Goal: Information Seeking & Learning: Learn about a topic

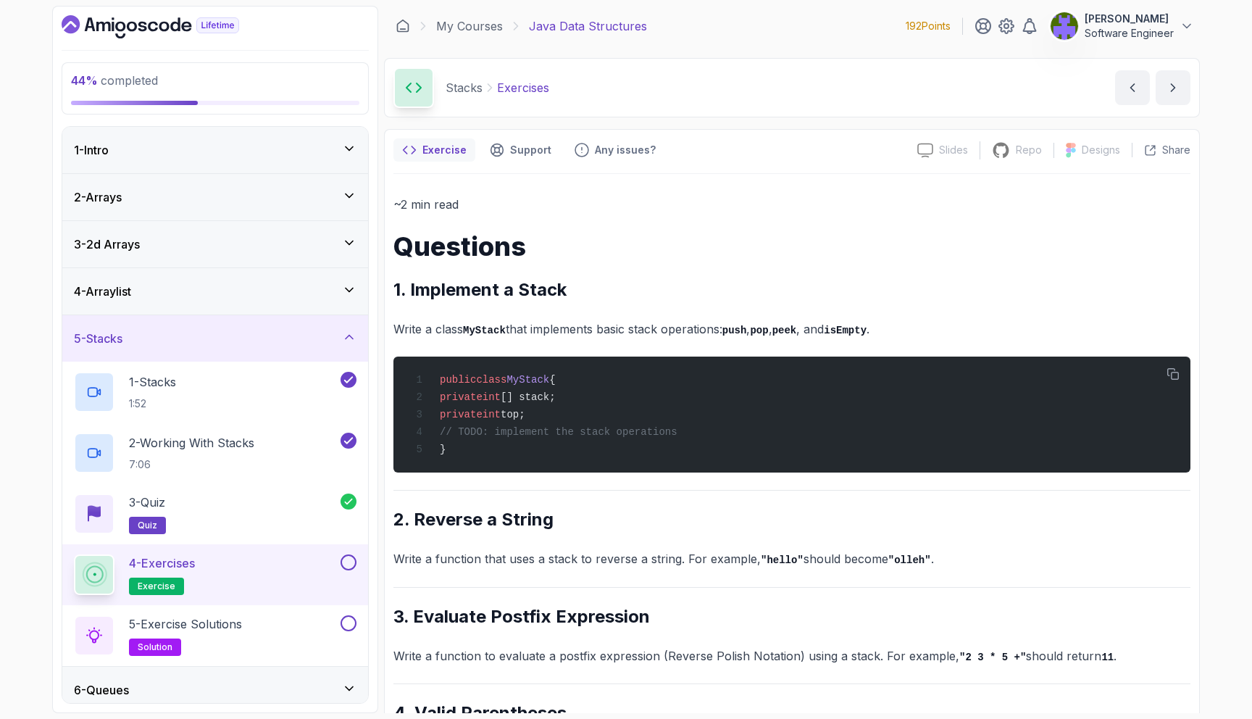
scroll to position [817, 0]
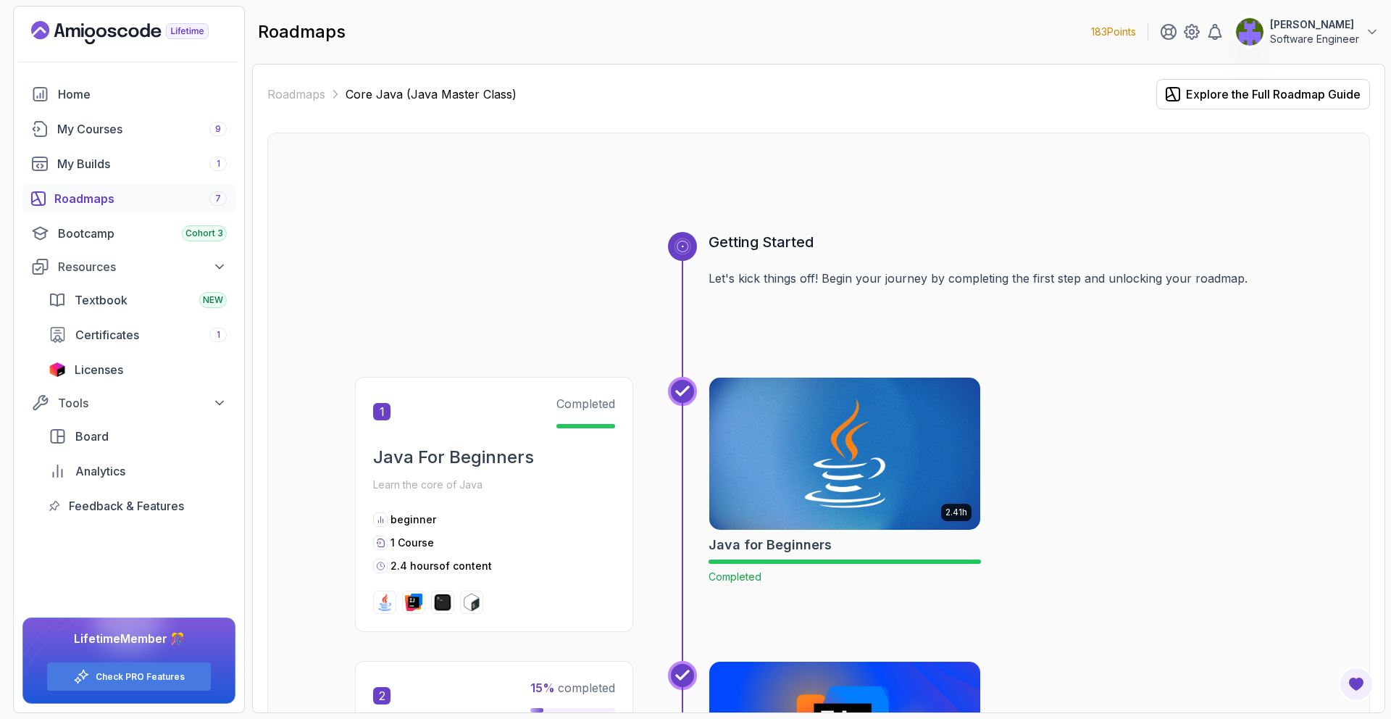
scroll to position [1981, 0]
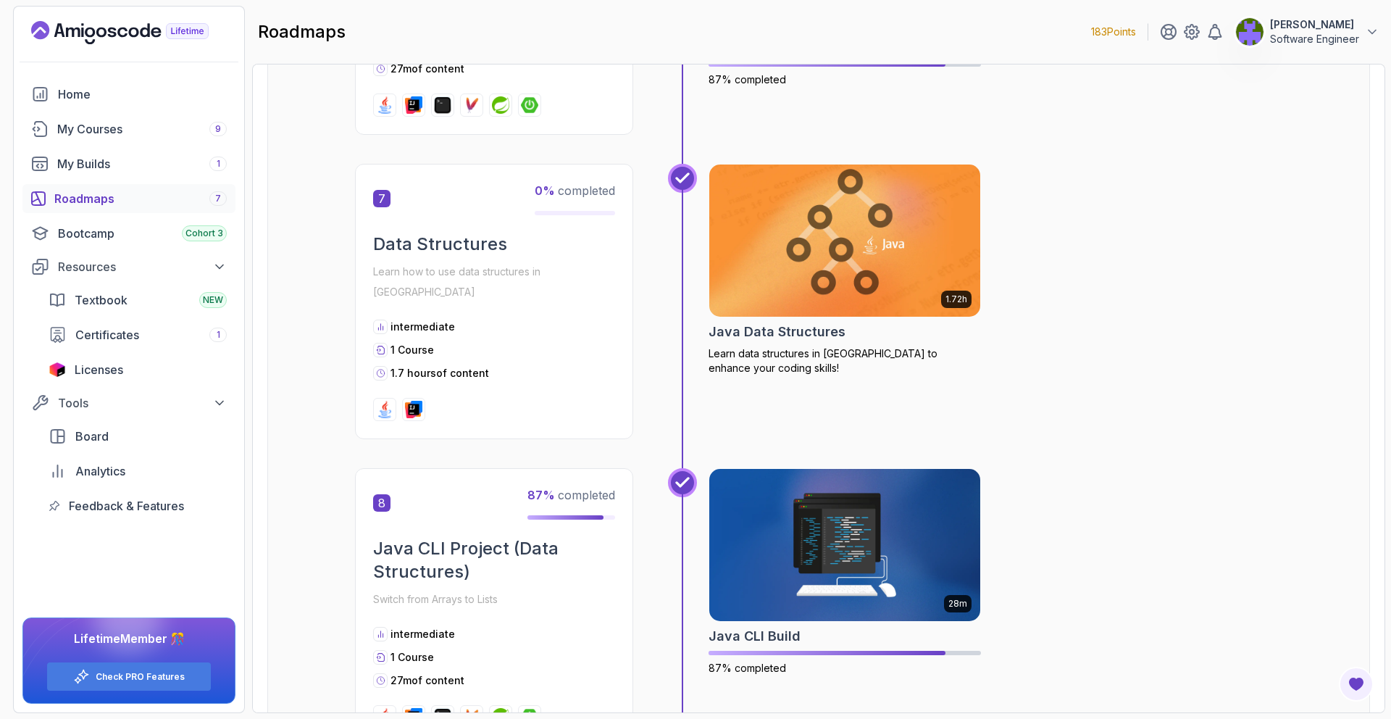
click at [778, 272] on img at bounding box center [845, 240] width 285 height 159
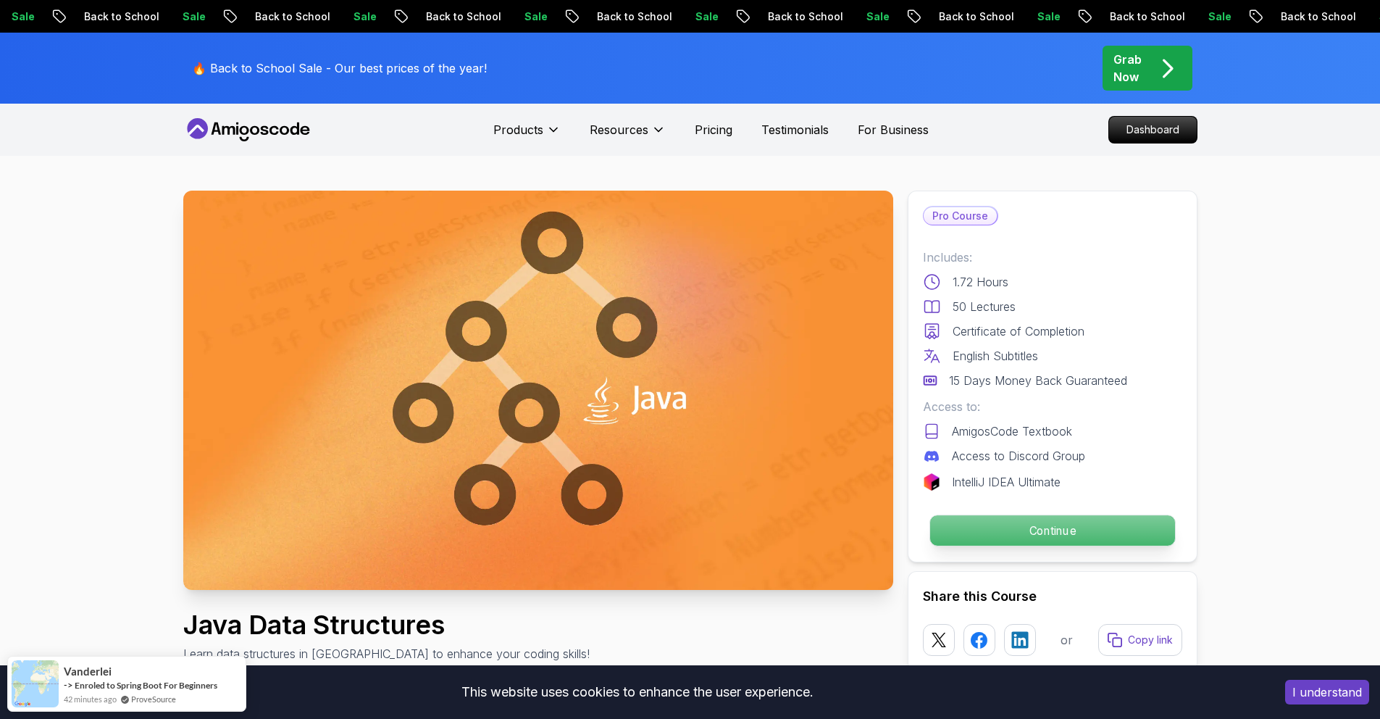
click at [1051, 522] on p "Continue" at bounding box center [1052, 530] width 245 height 30
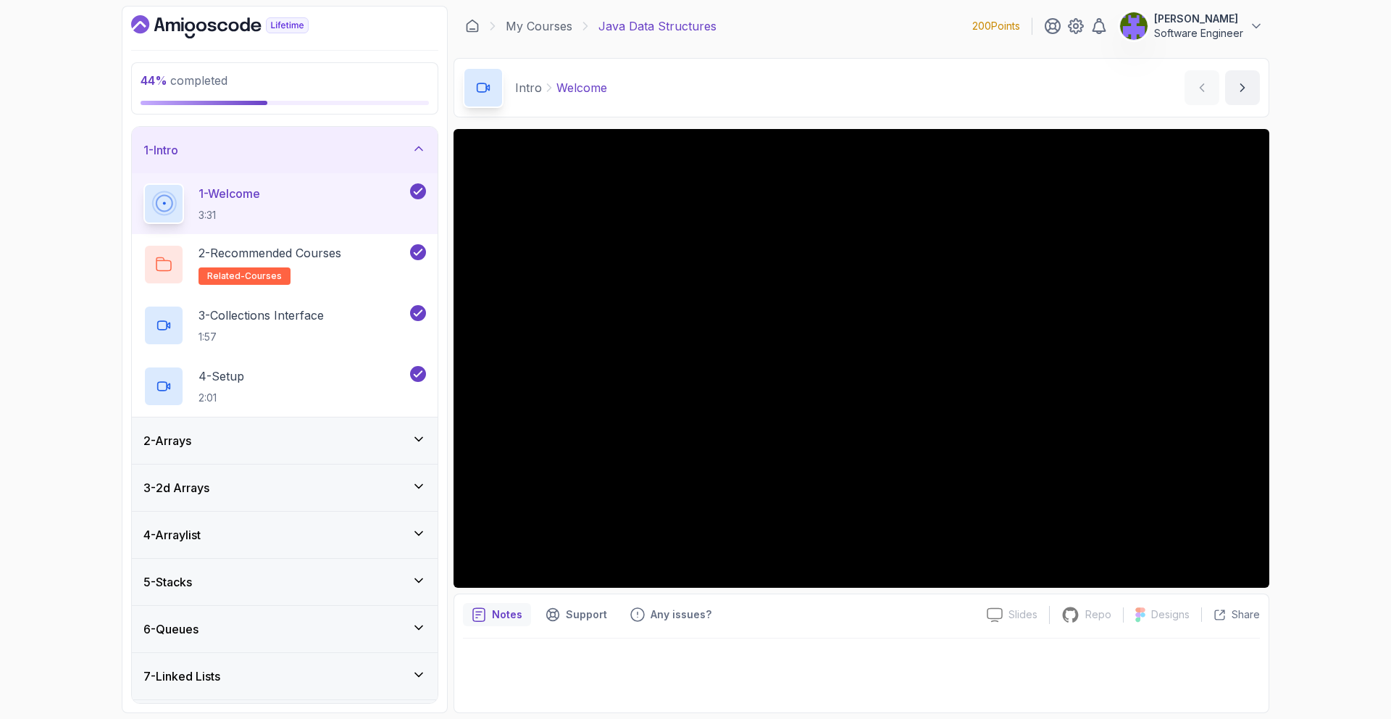
click at [391, 577] on div "5 - Stacks" at bounding box center [284, 581] width 283 height 17
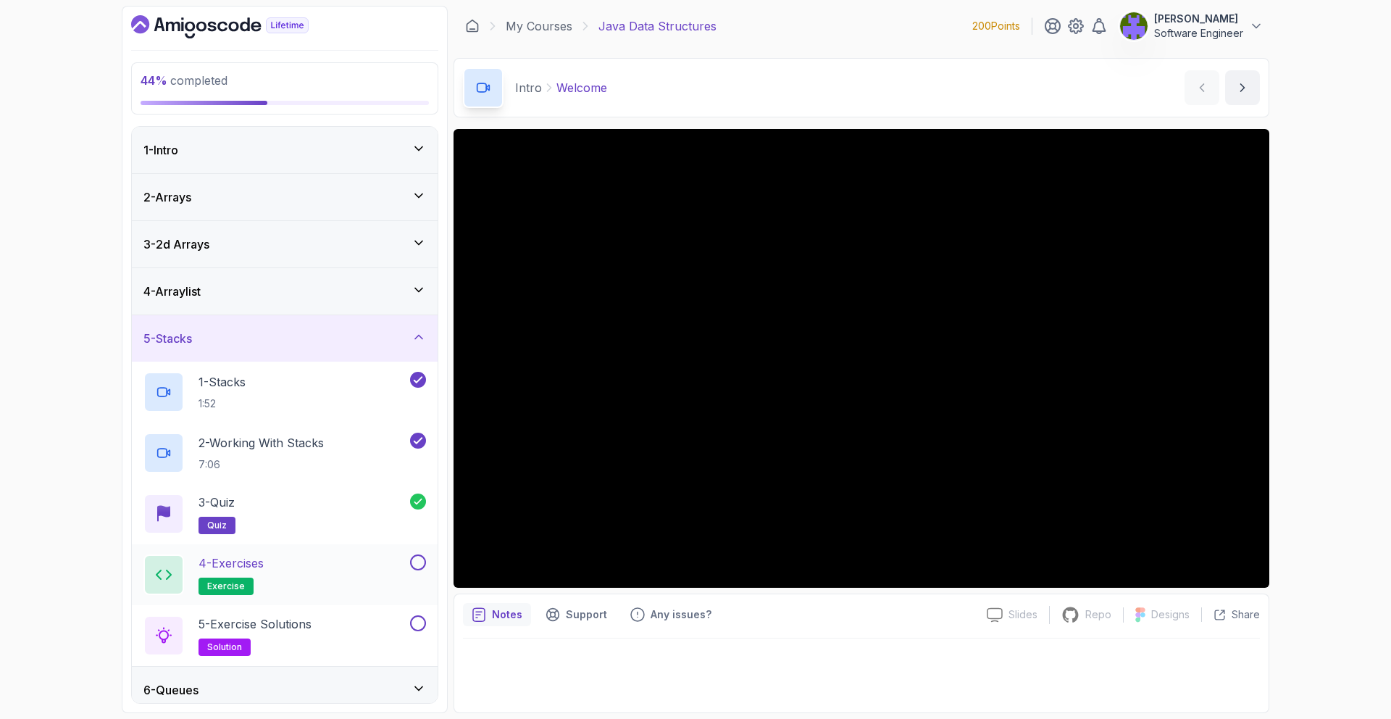
click at [419, 562] on button at bounding box center [418, 562] width 16 height 16
click at [388, 566] on div "4 - Exercises exercise" at bounding box center [275, 574] width 264 height 41
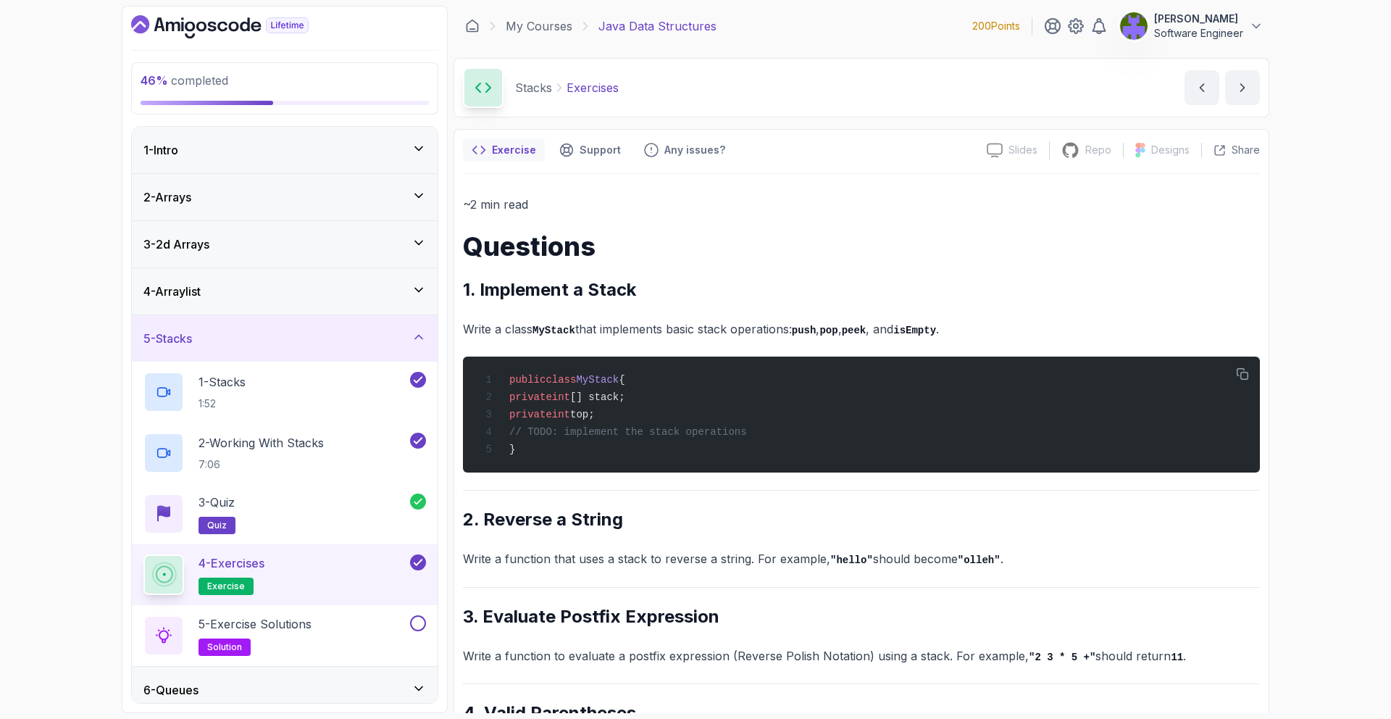
scroll to position [138, 0]
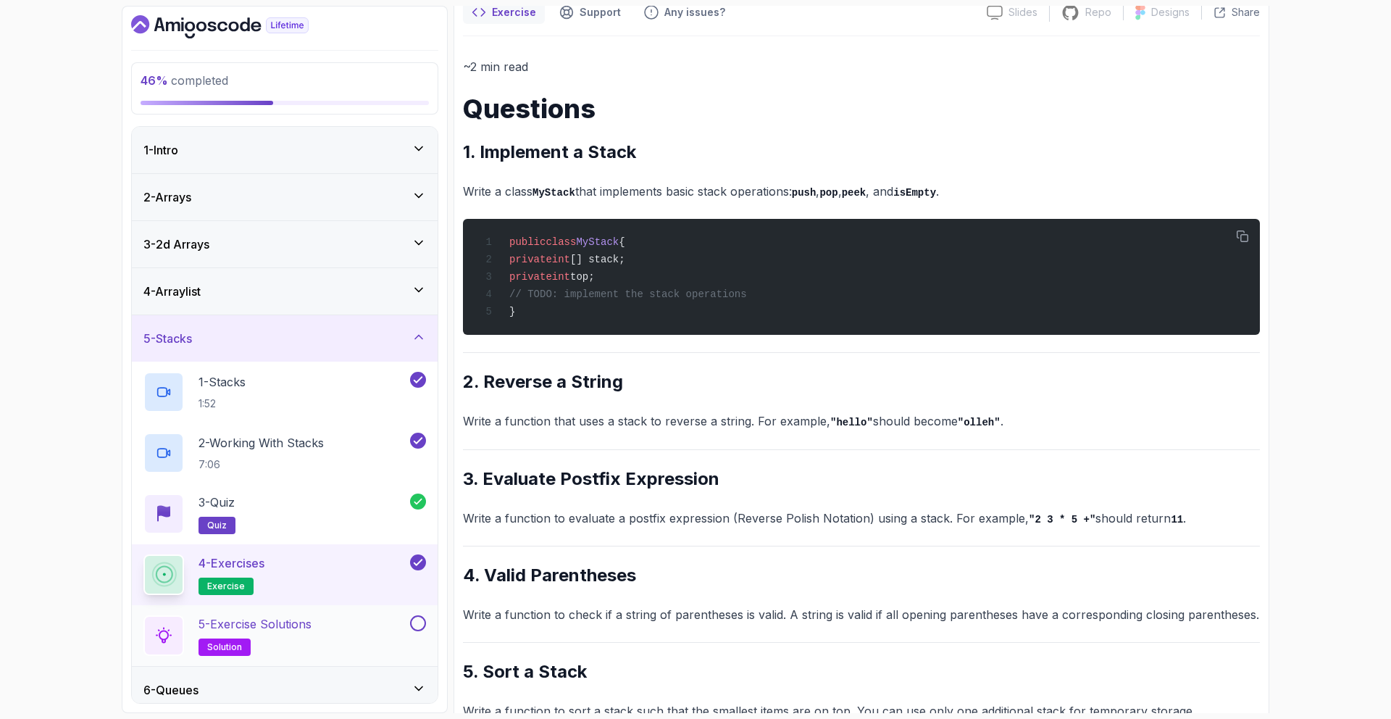
click at [417, 617] on button at bounding box center [418, 623] width 16 height 16
click at [365, 622] on div "5 - Exercise Solutions solution" at bounding box center [275, 635] width 264 height 41
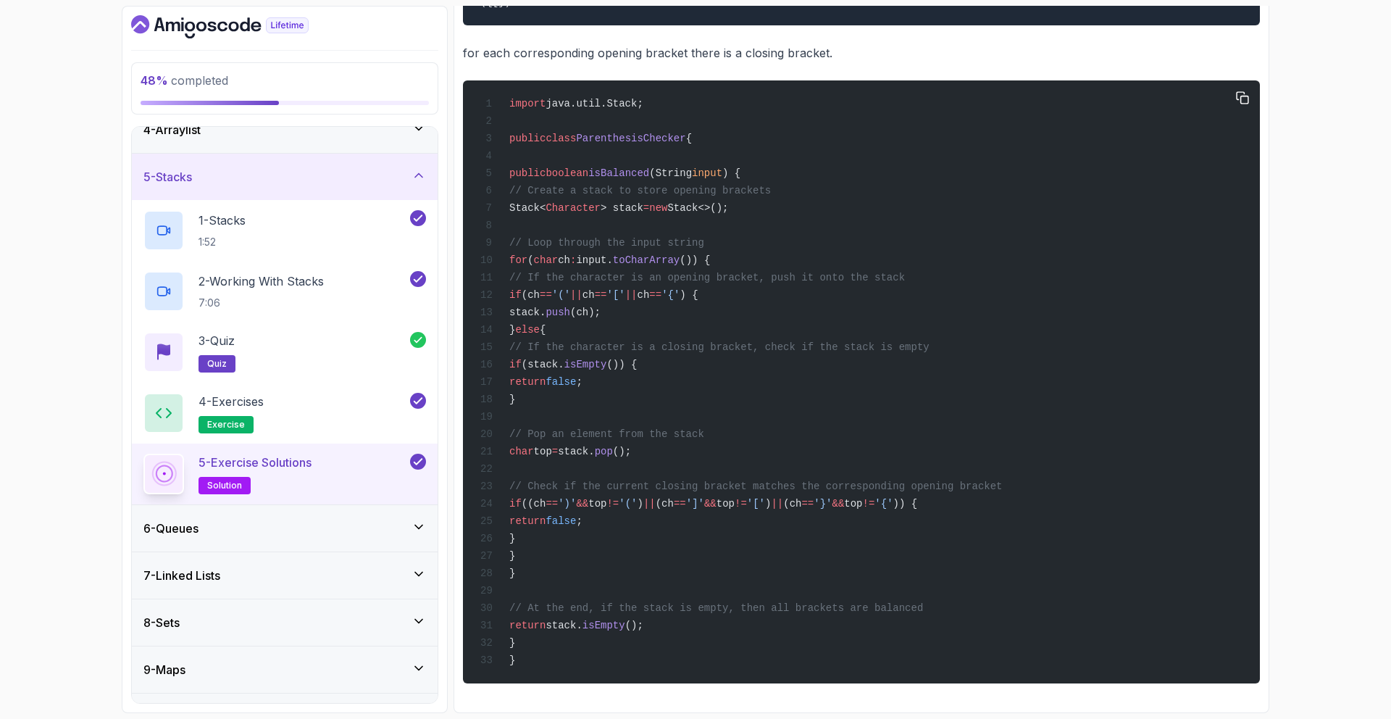
scroll to position [2503, 0]
click at [340, 522] on div "6 - Queues" at bounding box center [284, 528] width 283 height 17
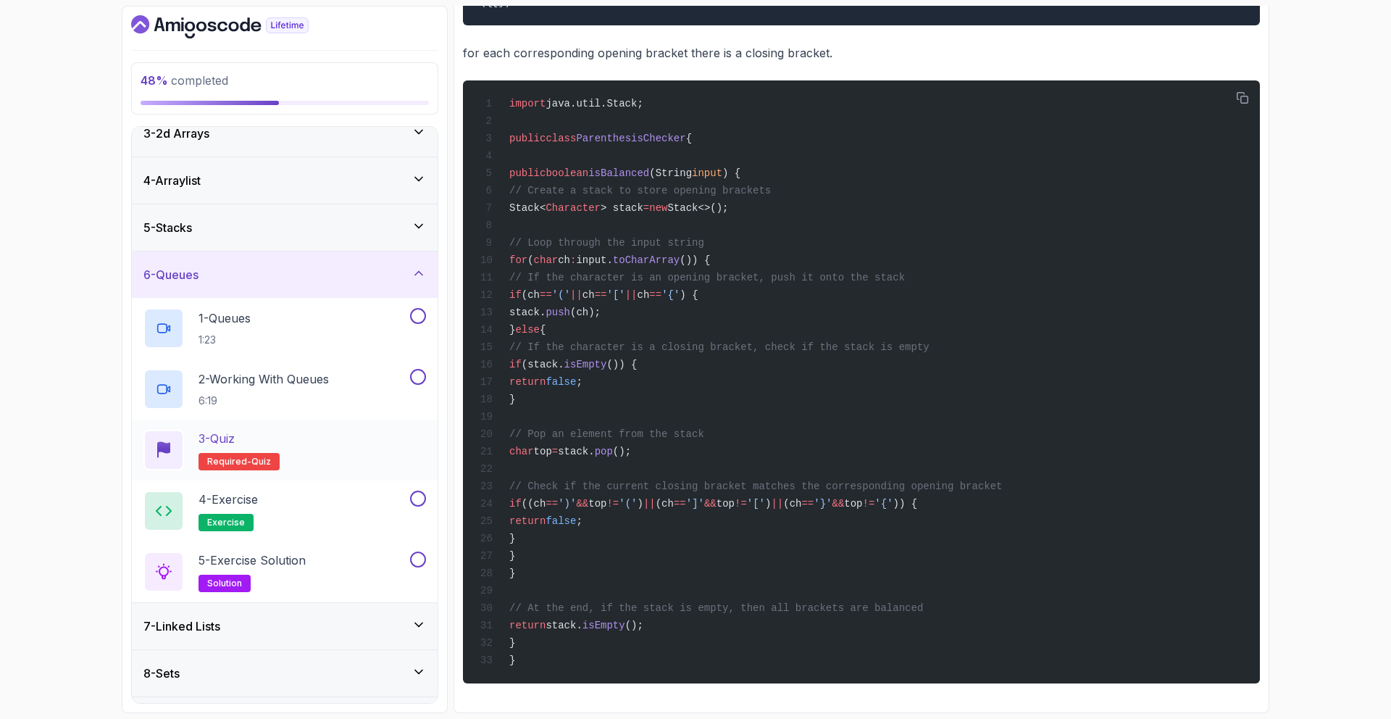
scroll to position [198, 0]
